Goal: Transaction & Acquisition: Purchase product/service

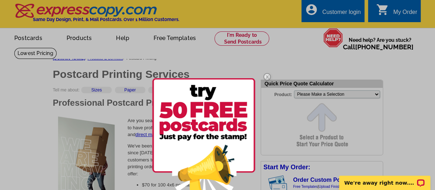
click at [34, 88] on div at bounding box center [217, 95] width 435 height 190
click at [267, 76] on img at bounding box center [267, 77] width 21 height 21
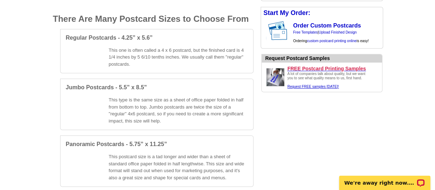
scroll to position [322, 0]
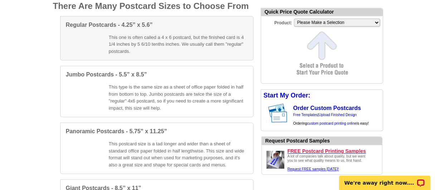
click at [174, 30] on div "Regular Postcards - 4.25” x 5.6” This one is often called a 4 x 6 postcard, but…" at bounding box center [156, 38] width 193 height 45
select select "1"
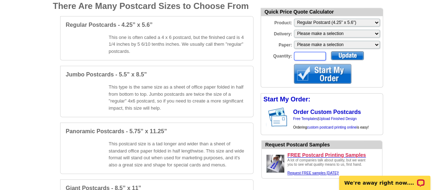
click at [308, 54] on input "Quantity:" at bounding box center [310, 56] width 32 height 9
type input "5"
click at [343, 55] on div at bounding box center [347, 55] width 33 height 9
click at [320, 33] on select "Please make a selection Print + Address+USPS First Class Print-Only+Shipped To …" at bounding box center [337, 34] width 86 height 8
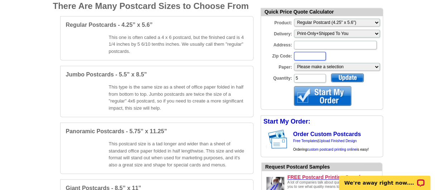
click at [302, 56] on input "Zip Code:" at bounding box center [310, 56] width 32 height 9
type input "80211"
type input "[STREET_ADDRESS]"
click at [349, 66] on select "Please make a selection Recyclable Board Uncoated Heavy Card Stock Uncoated Cov…" at bounding box center [337, 67] width 86 height 8
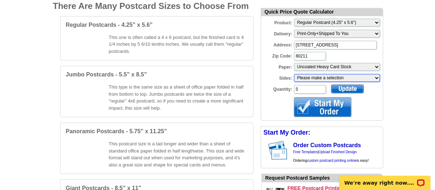
click at [328, 79] on select "Please make a selection One sided, color Two sided, full color" at bounding box center [337, 78] width 86 height 8
select select "3"
click at [294, 74] on select "Please make a selection One sided, color Two sided, full color" at bounding box center [337, 78] width 86 height 8
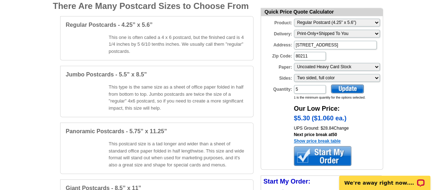
click at [324, 140] on link "Show price break table" at bounding box center [317, 141] width 47 height 5
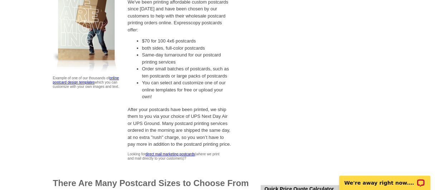
scroll to position [143, 0]
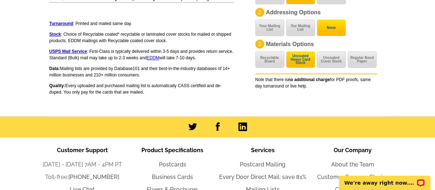
scroll to position [501, 0]
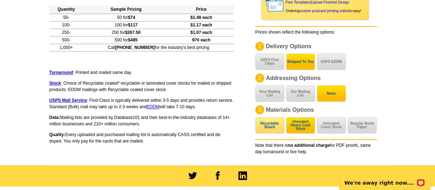
click at [267, 123] on button "Recyclable Board" at bounding box center [269, 125] width 29 height 16
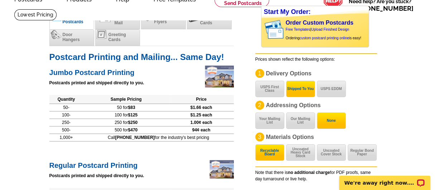
scroll to position [0, 0]
